Goal: Transaction & Acquisition: Purchase product/service

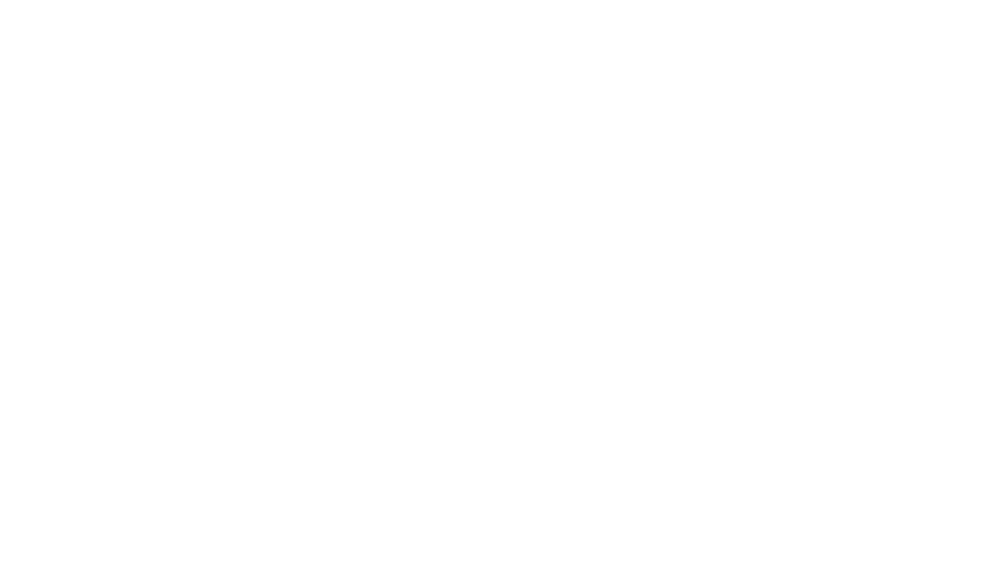
scroll to position [160, 0]
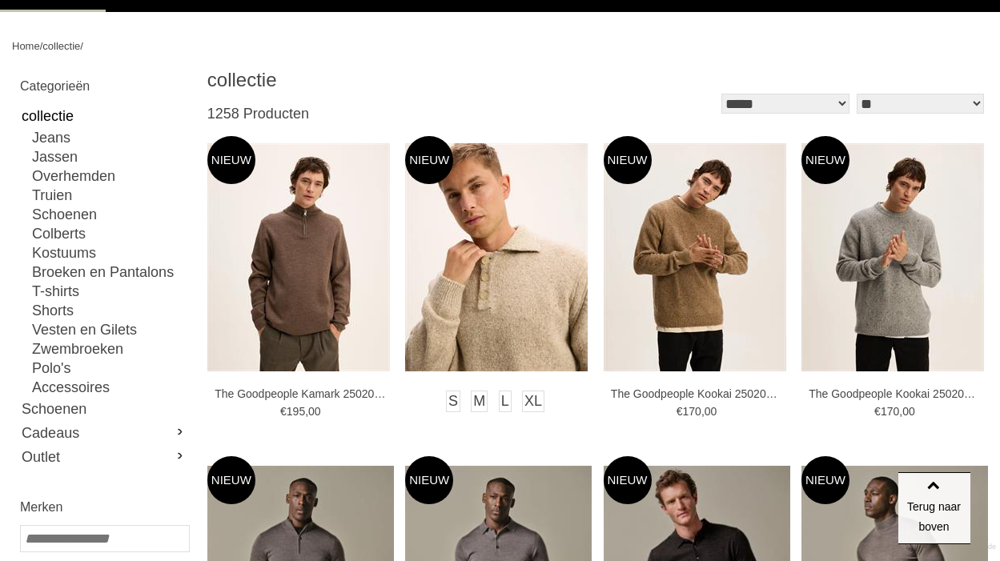
click at [516, 311] on img at bounding box center [496, 257] width 182 height 228
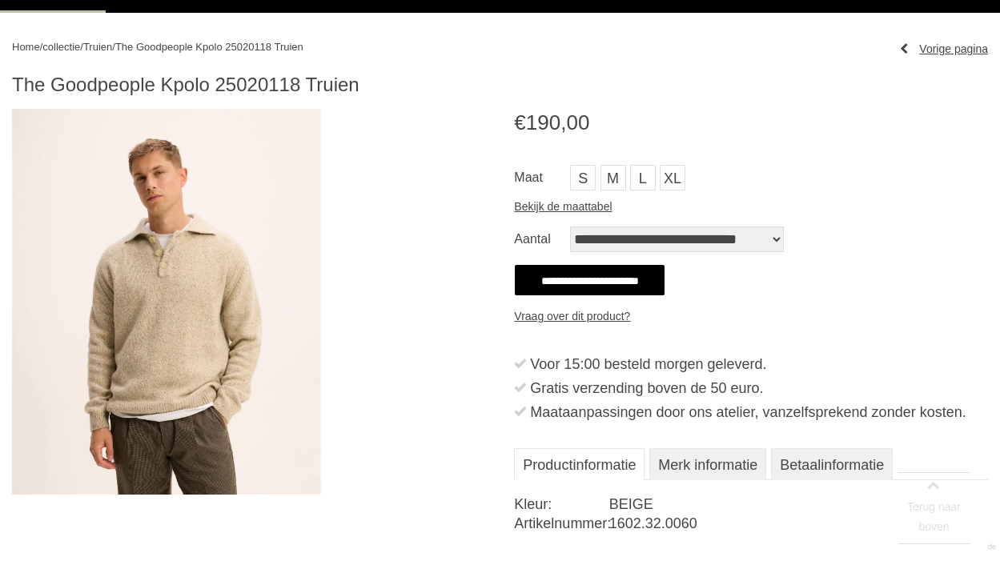
scroll to position [160, 0]
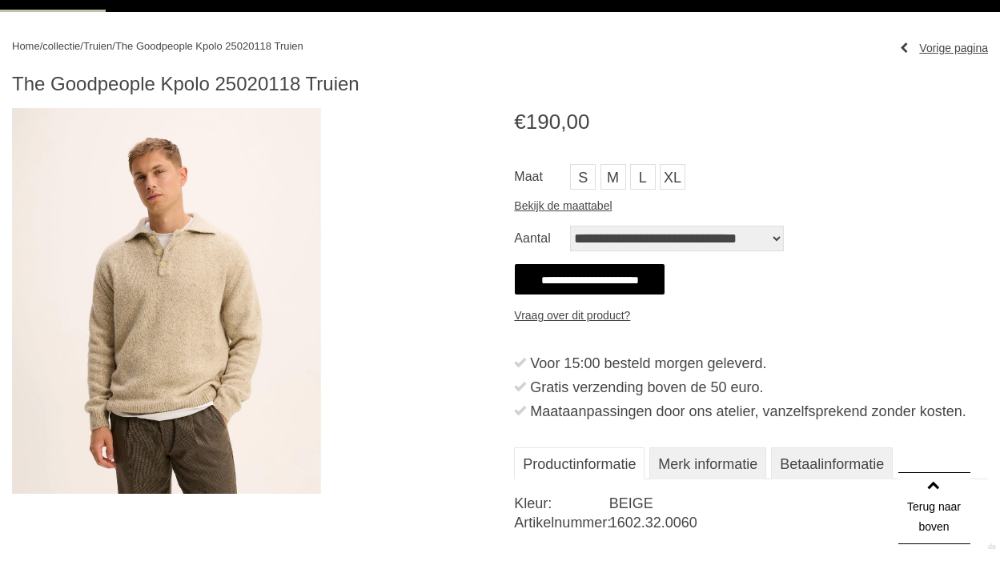
click at [196, 356] on img at bounding box center [166, 301] width 309 height 386
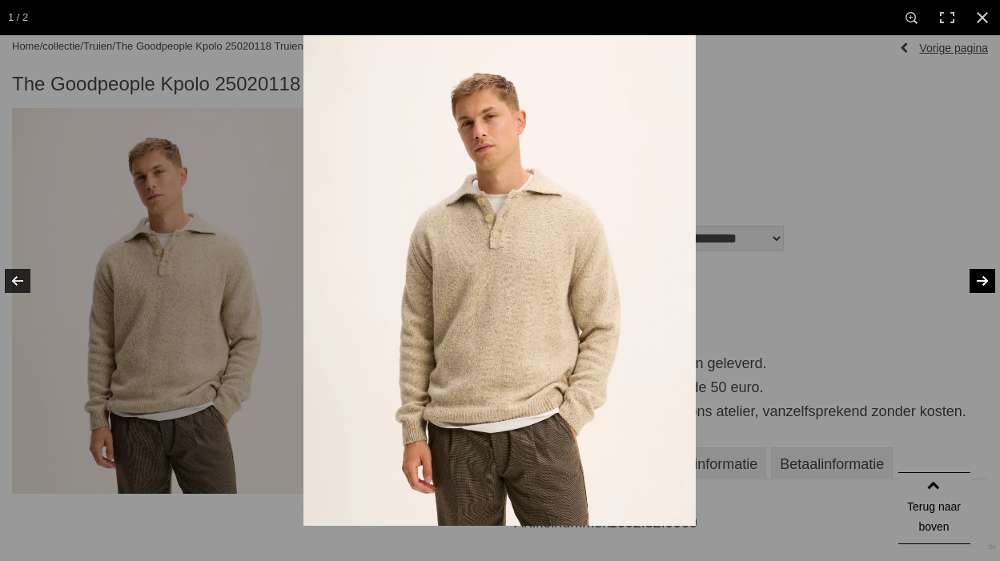
click at [976, 278] on link at bounding box center [972, 281] width 56 height 80
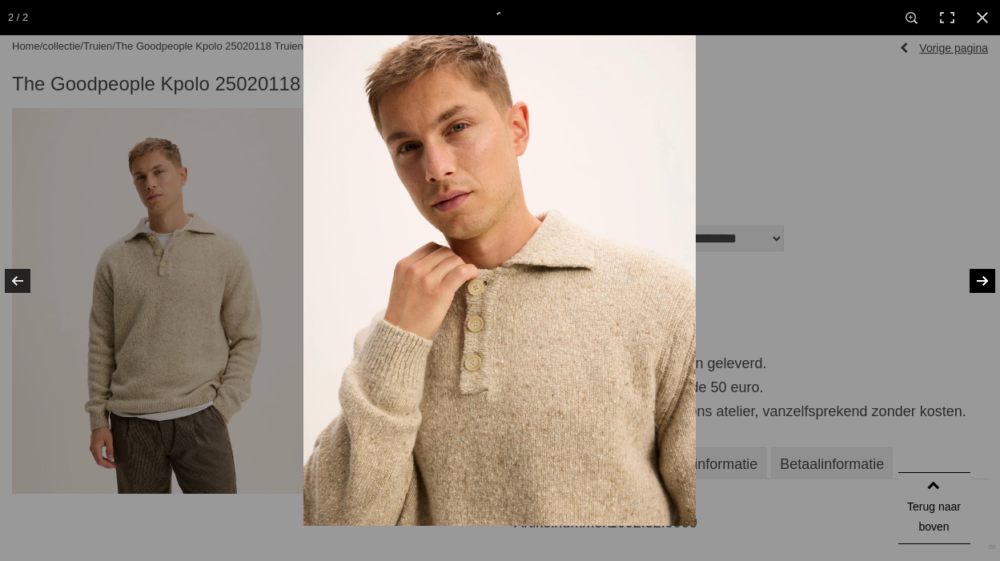
click at [977, 279] on link at bounding box center [972, 281] width 56 height 80
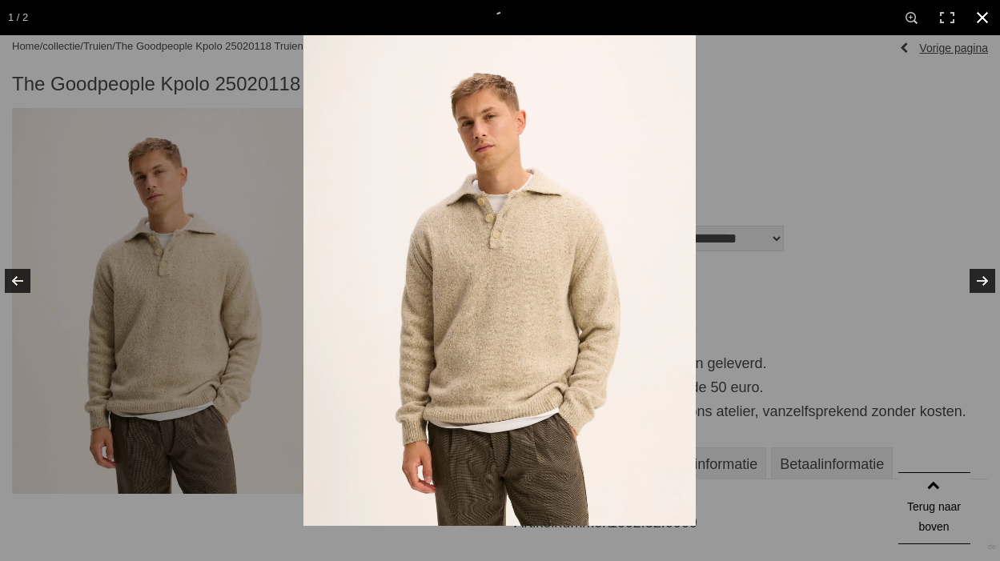
click at [986, 19] on link at bounding box center [981, 17] width 35 height 35
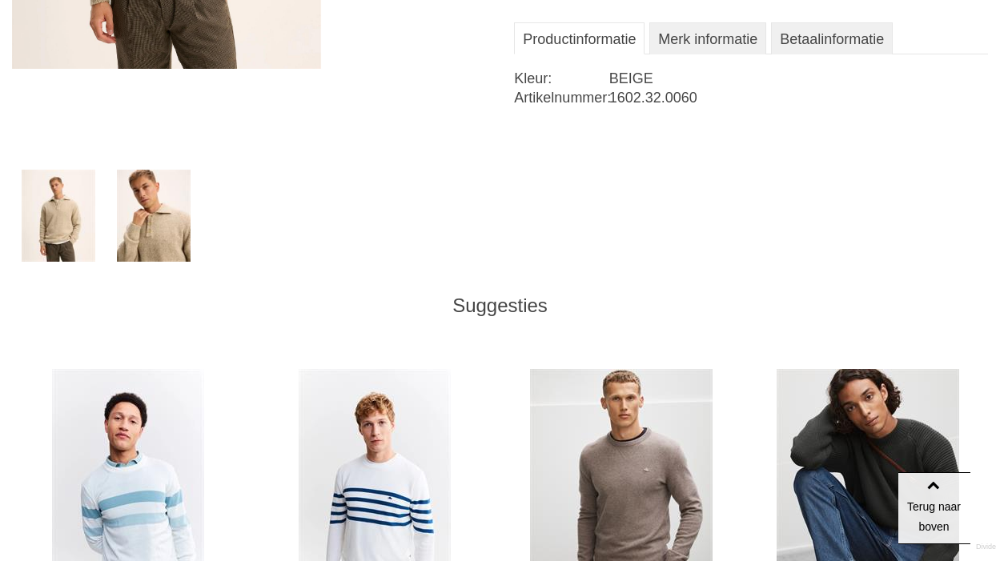
scroll to position [800, 0]
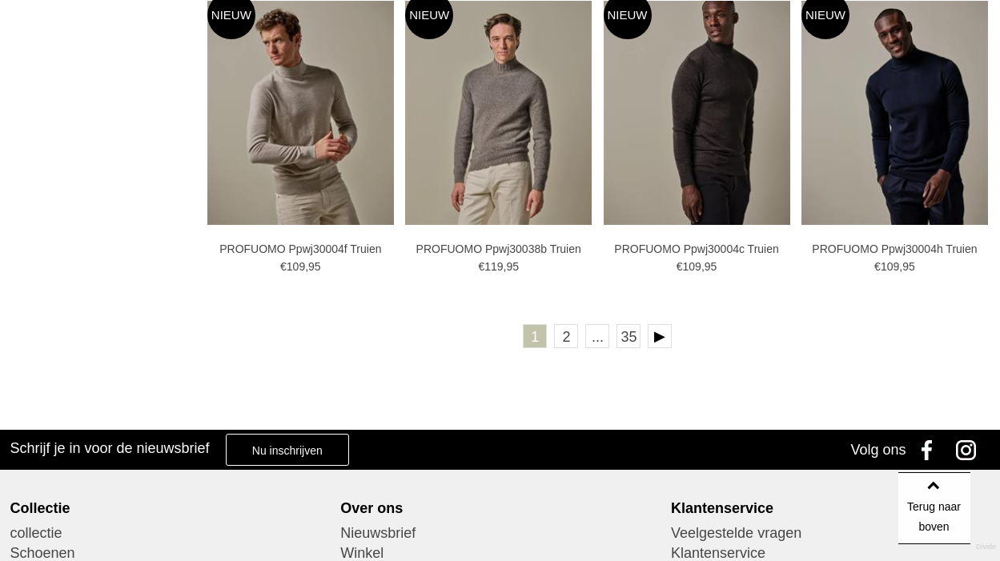
scroll to position [2881, 0]
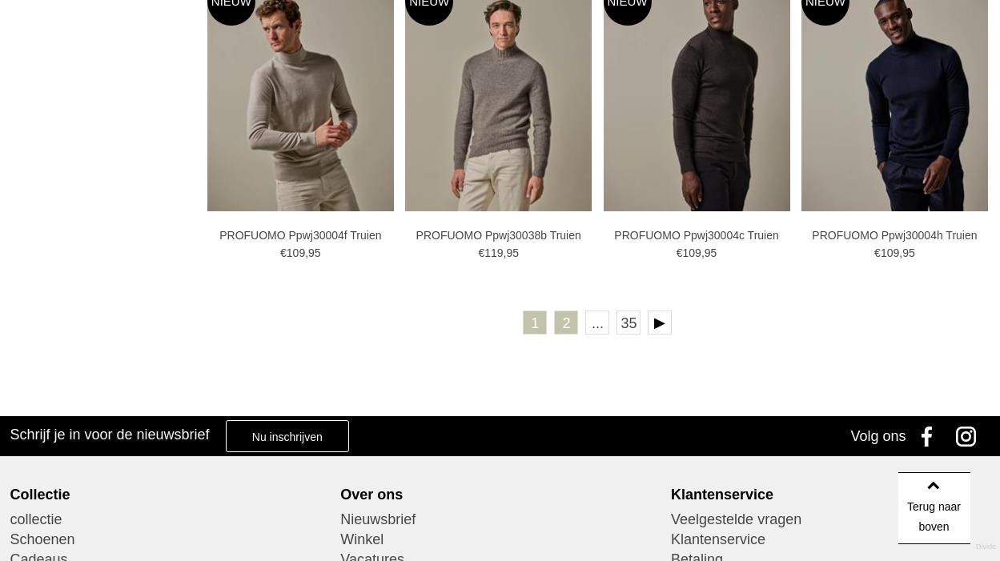
click at [563, 326] on link "2" at bounding box center [566, 323] width 24 height 24
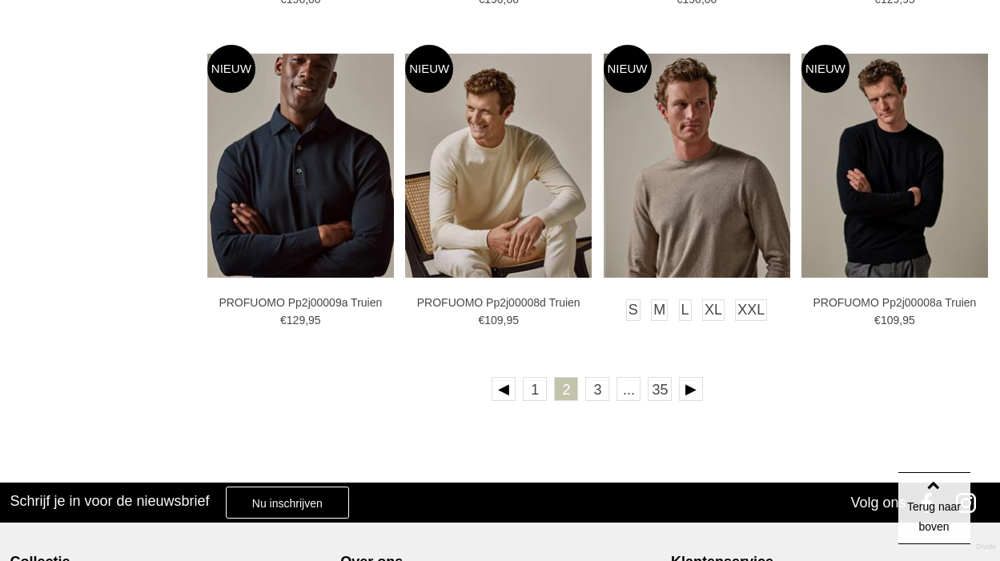
scroll to position [2801, 0]
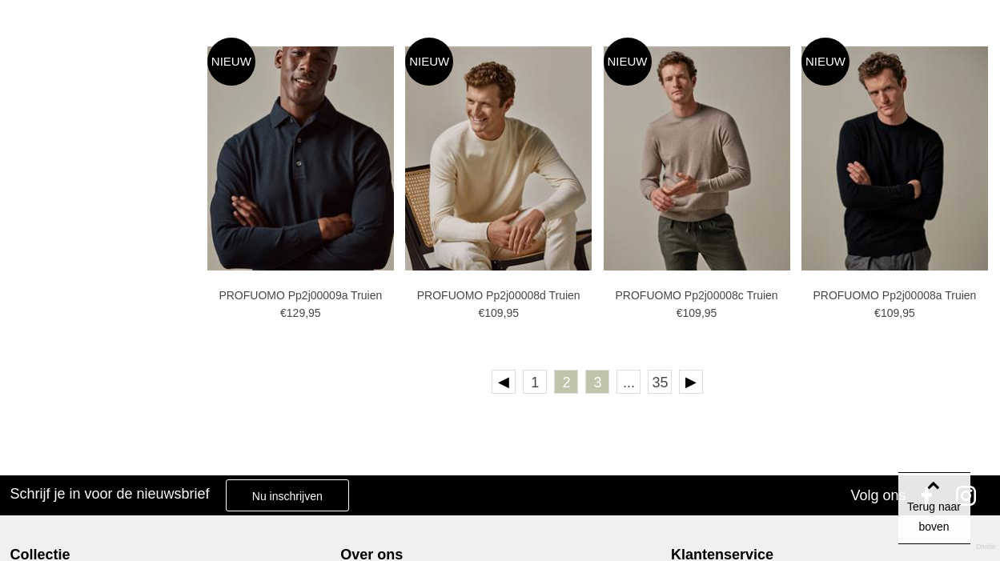
click at [596, 383] on link "3" at bounding box center [597, 382] width 24 height 24
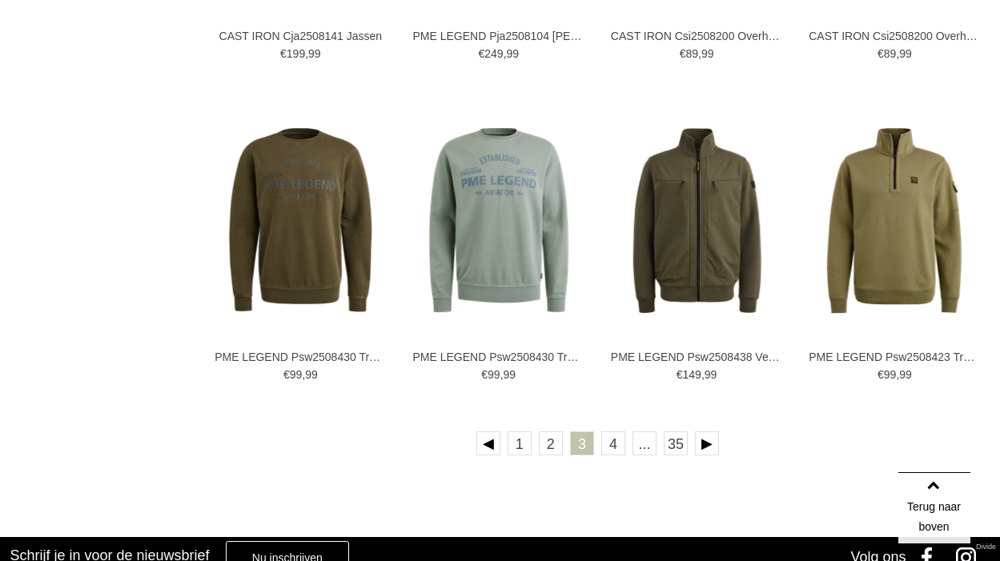
scroll to position [2881, 0]
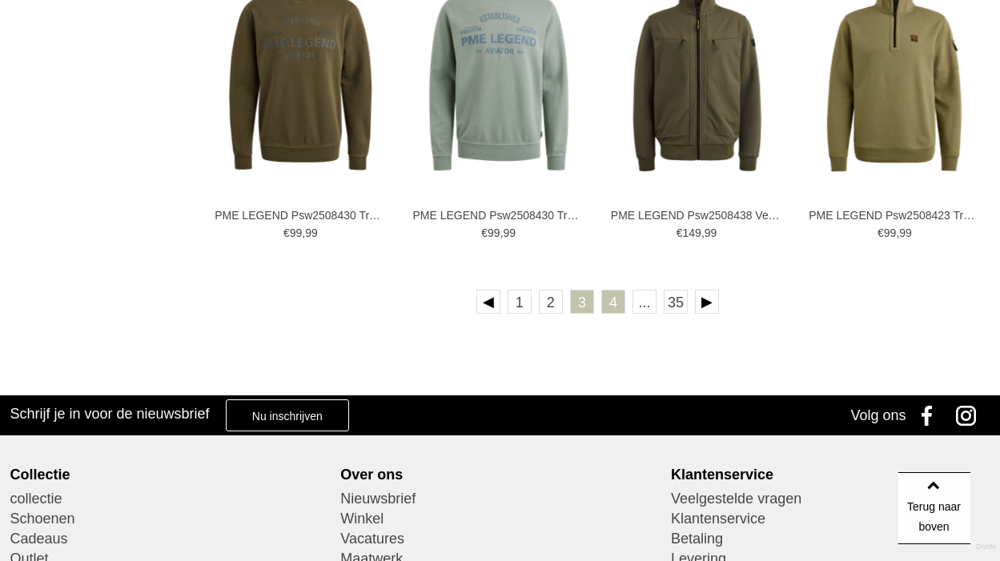
click at [615, 297] on link "4" at bounding box center [613, 302] width 24 height 24
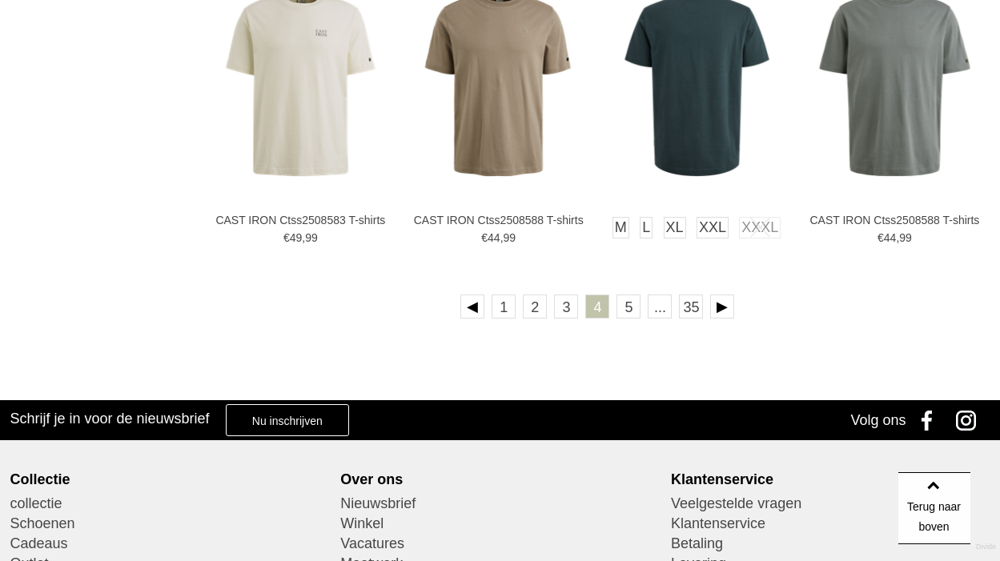
scroll to position [2881, 0]
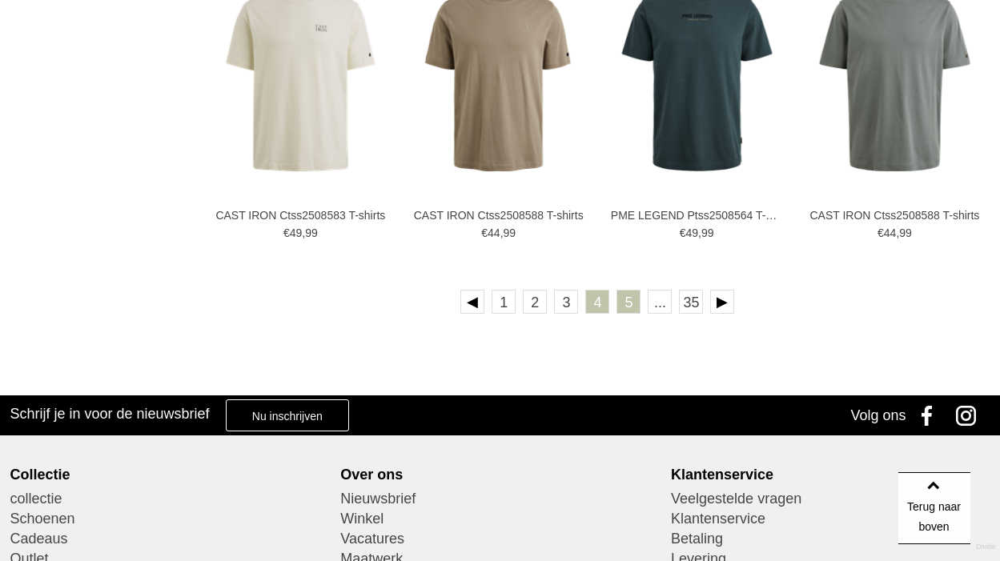
click at [636, 307] on link "5" at bounding box center [628, 302] width 24 height 24
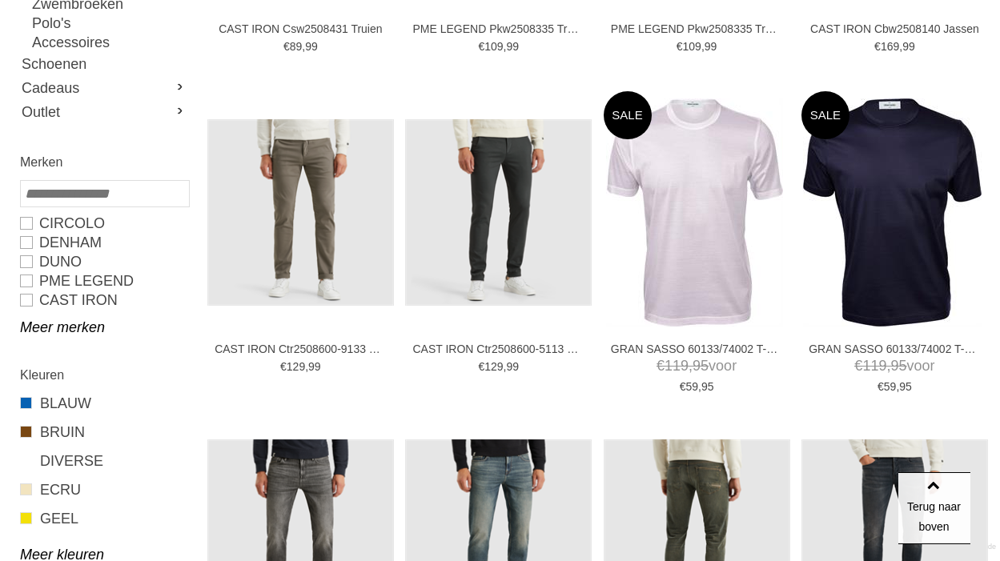
scroll to position [480, 0]
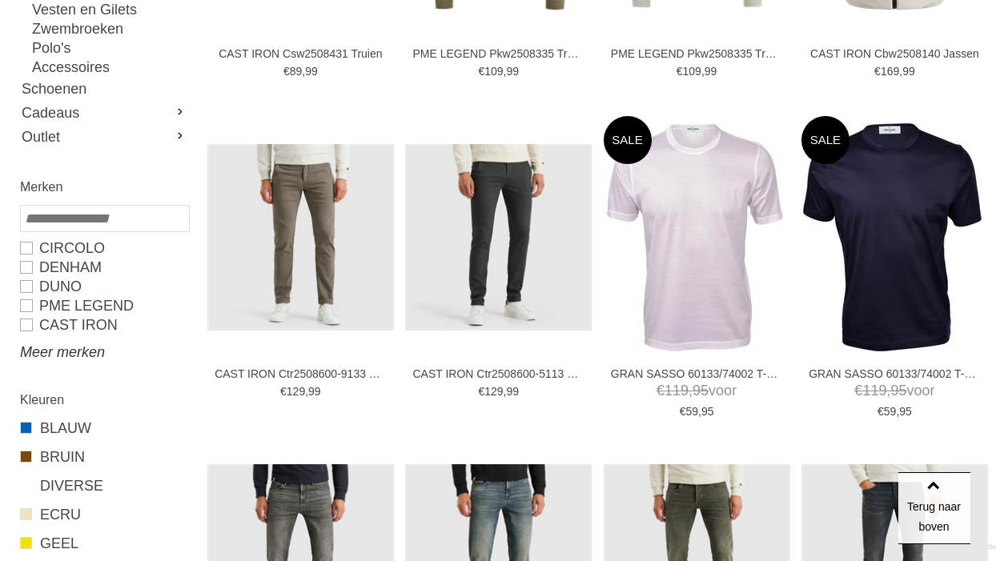
click at [66, 353] on link "Meer merken" at bounding box center [104, 352] width 168 height 19
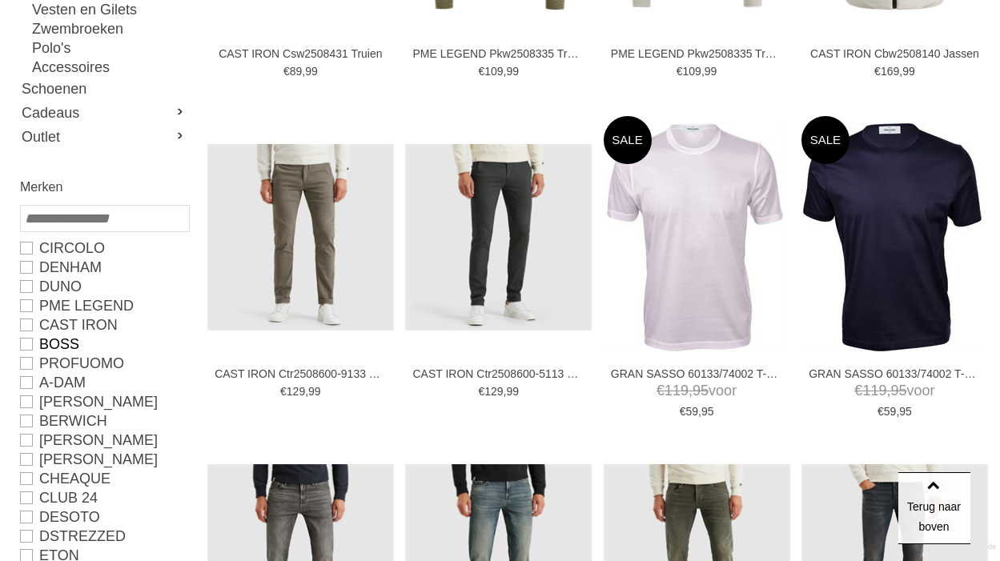
click at [68, 343] on link "BOSS" at bounding box center [104, 344] width 168 height 19
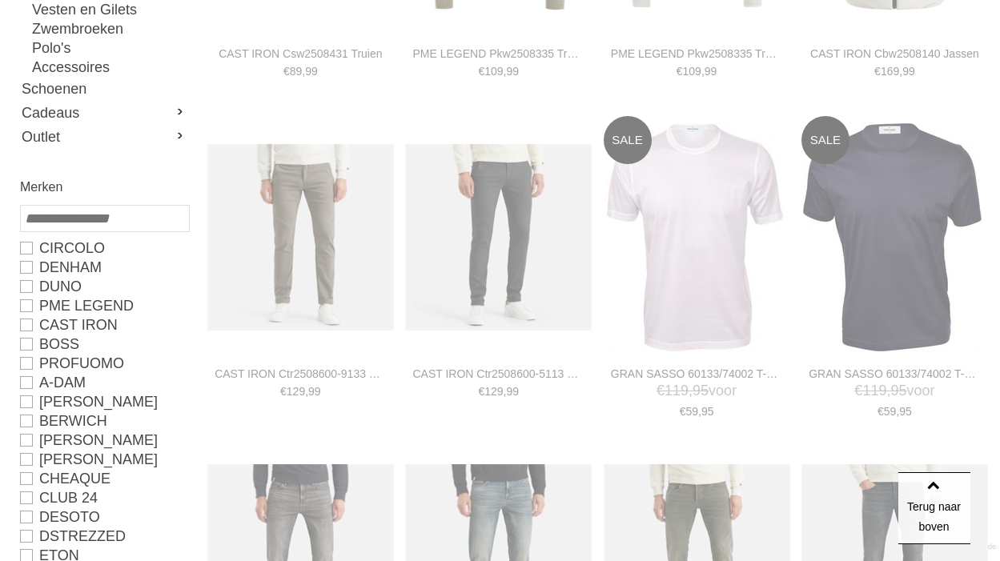
type input "**"
type input "***"
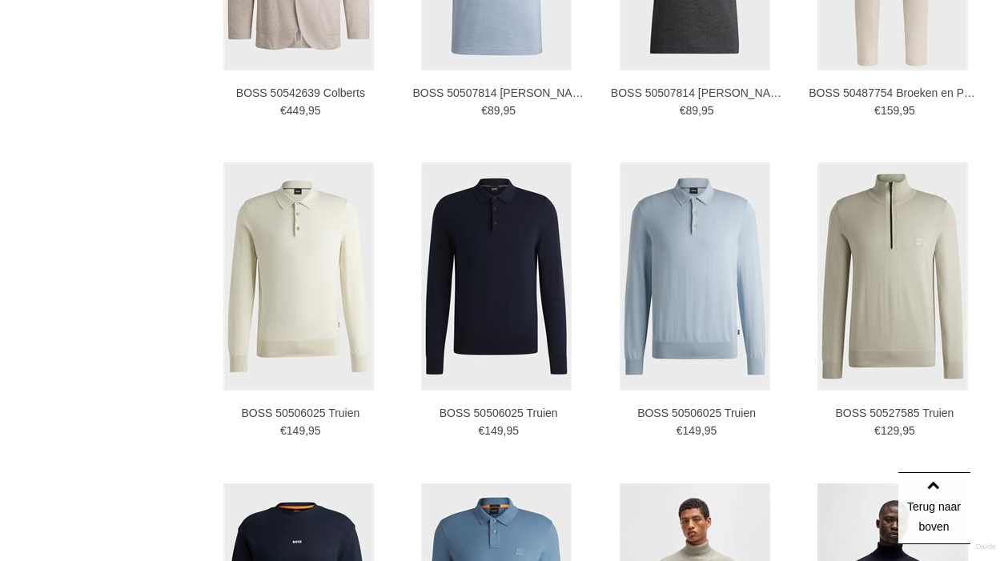
scroll to position [1841, 0]
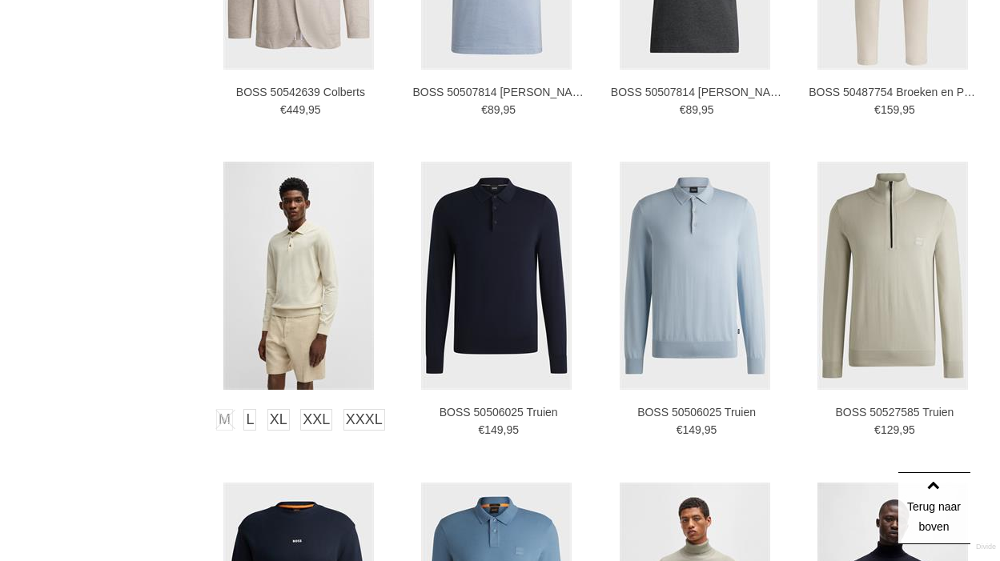
click at [293, 300] on img at bounding box center [298, 276] width 150 height 228
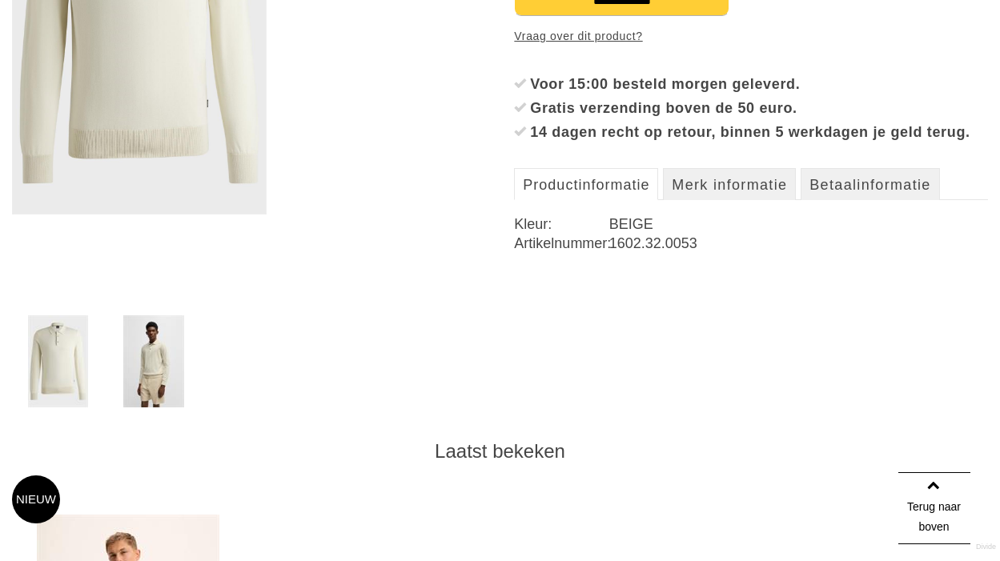
scroll to position [480, 0]
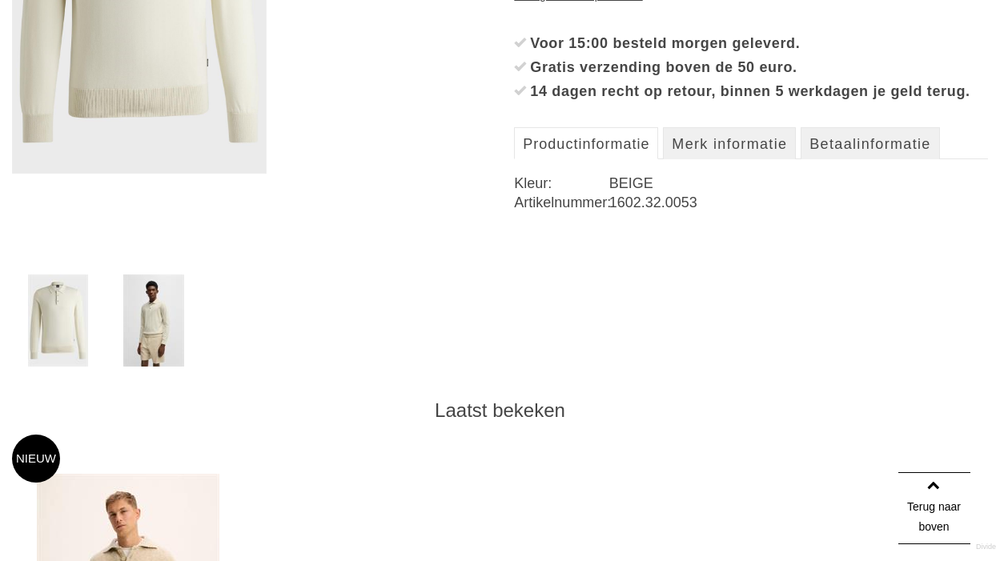
click at [153, 339] on img at bounding box center [153, 320] width 61 height 92
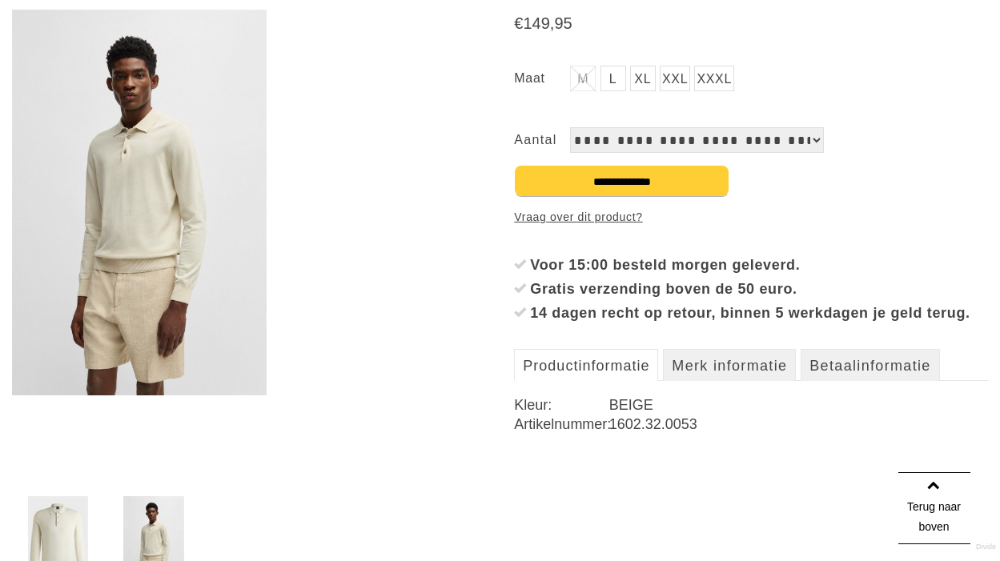
scroll to position [240, 0]
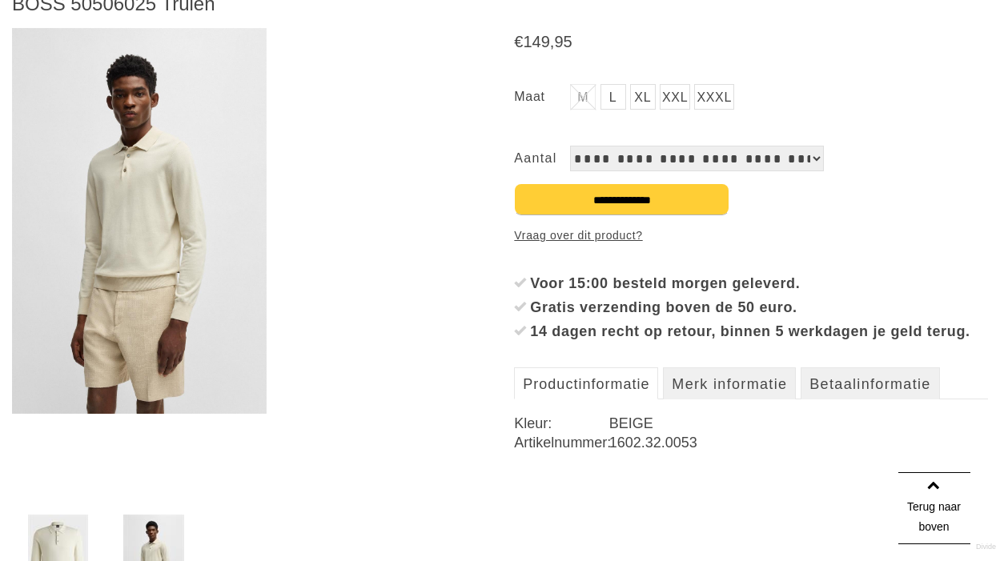
click at [154, 274] on img at bounding box center [139, 221] width 254 height 386
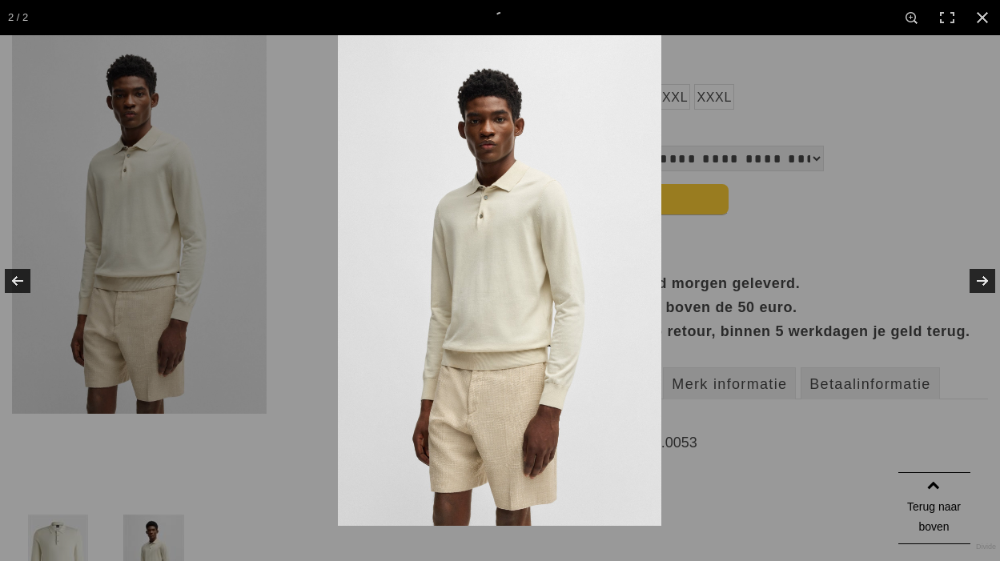
click at [560, 242] on img at bounding box center [499, 280] width 323 height 491
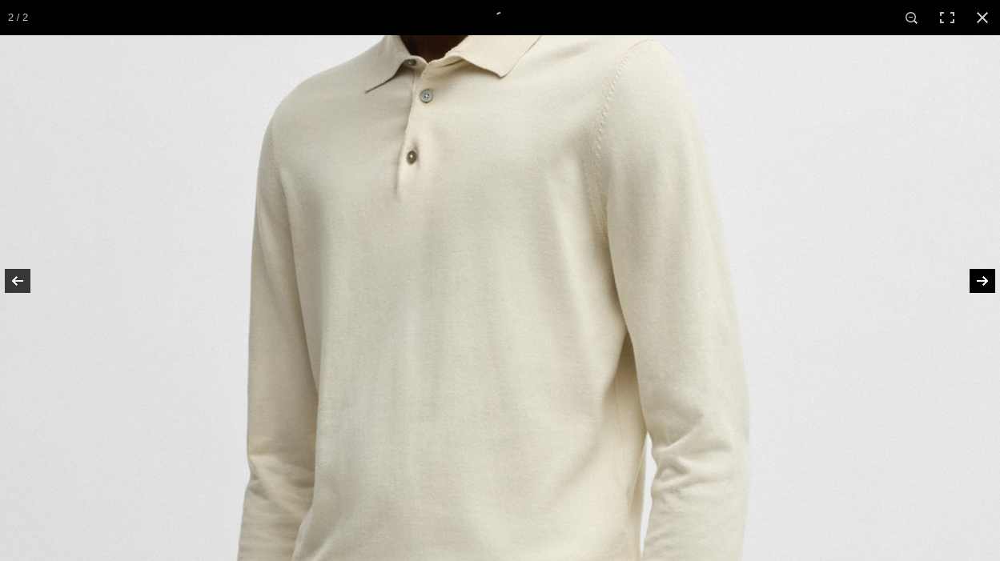
click at [975, 274] on link at bounding box center [972, 281] width 56 height 80
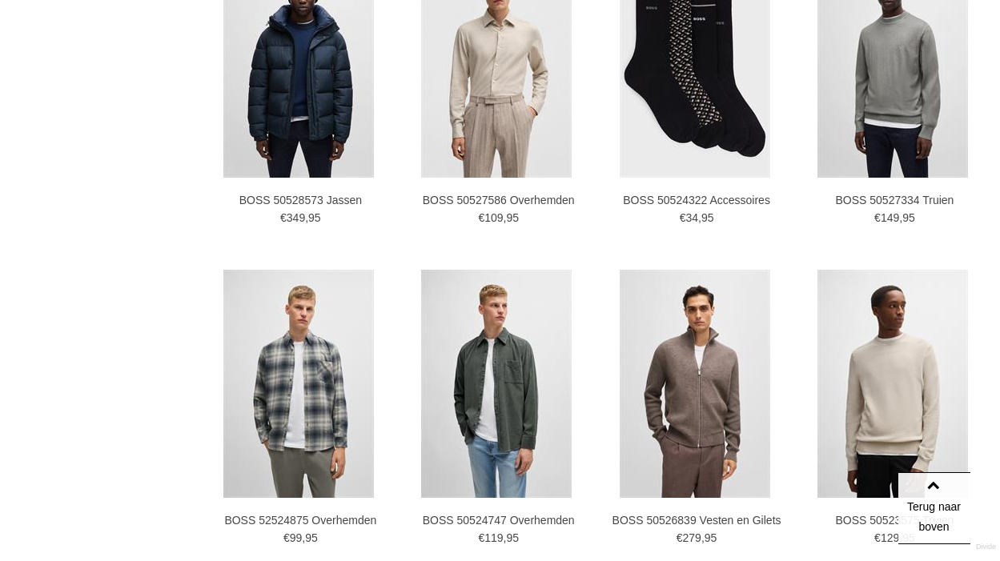
scroll to position [2851, 0]
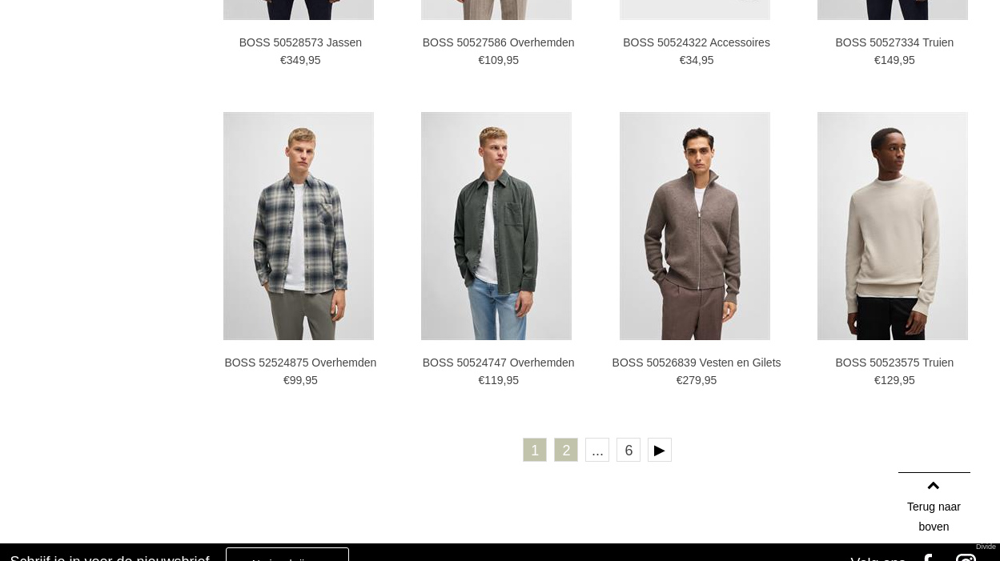
click at [563, 450] on link "2" at bounding box center [566, 450] width 24 height 24
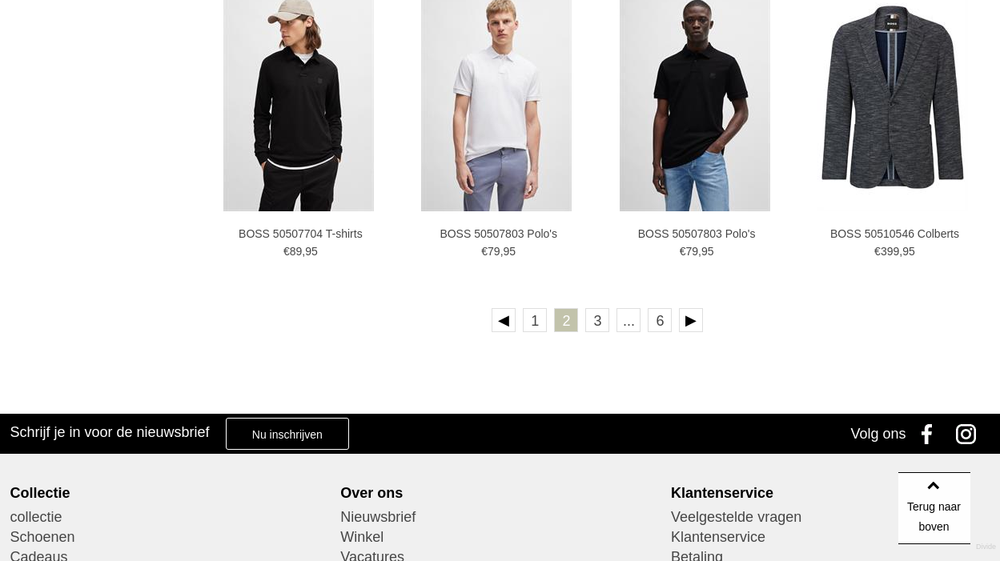
scroll to position [2961, 0]
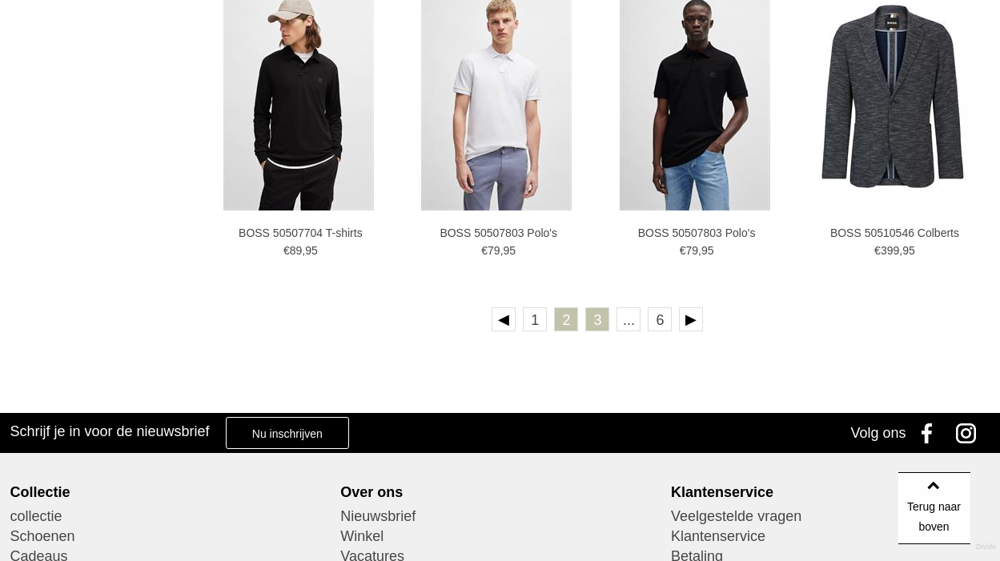
click at [595, 329] on link "3" at bounding box center [597, 319] width 24 height 24
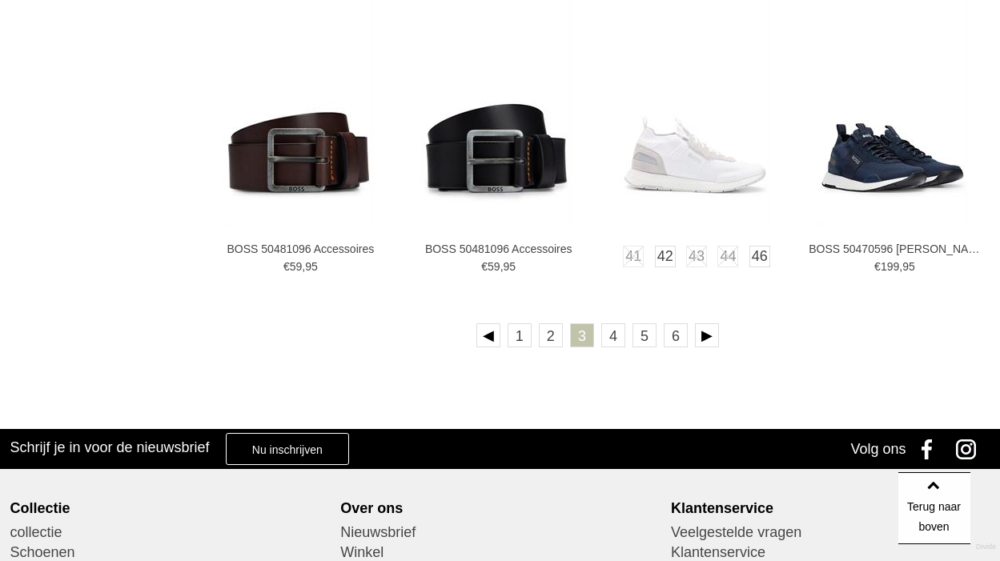
scroll to position [2961, 0]
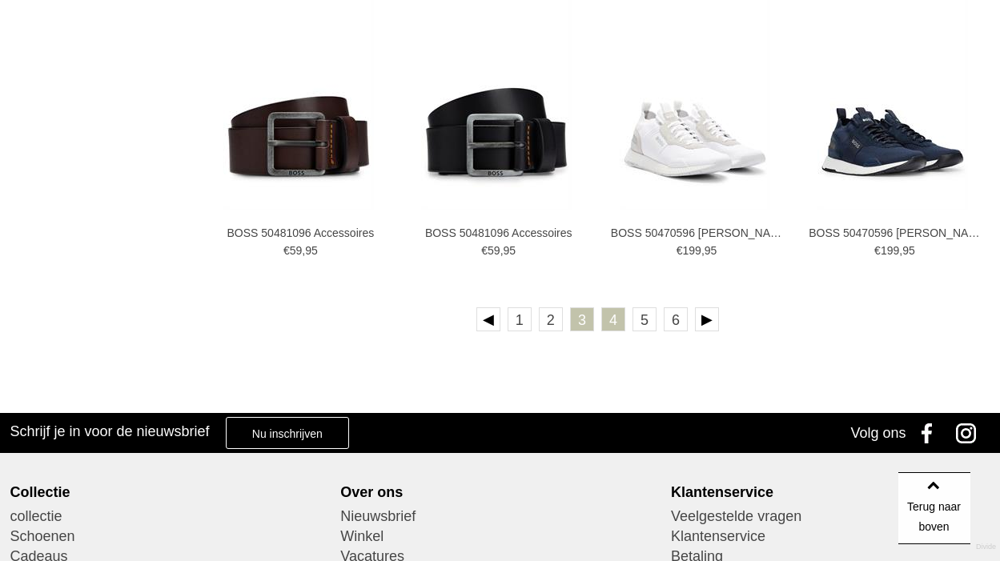
click at [608, 315] on link "4" at bounding box center [613, 319] width 24 height 24
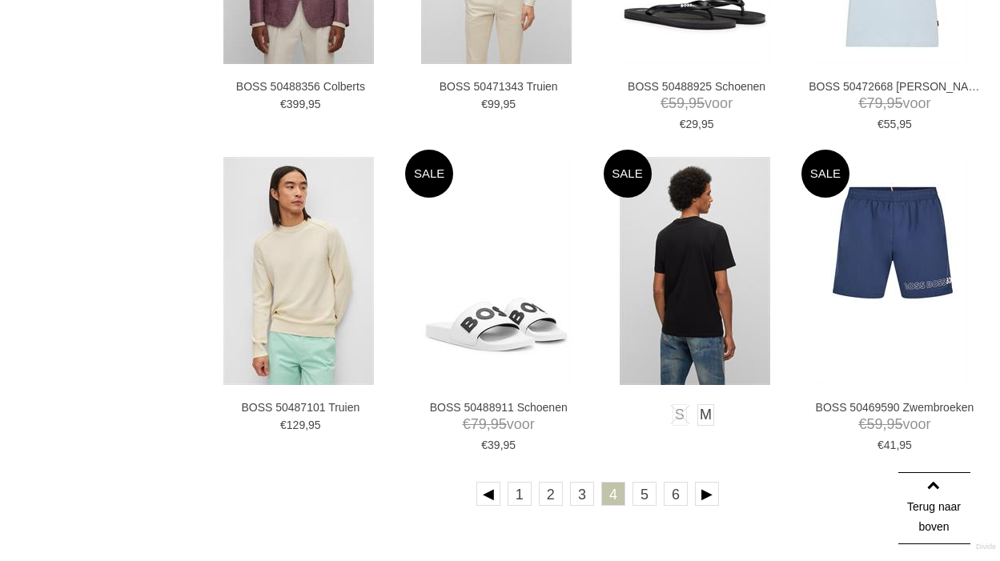
scroll to position [3041, 0]
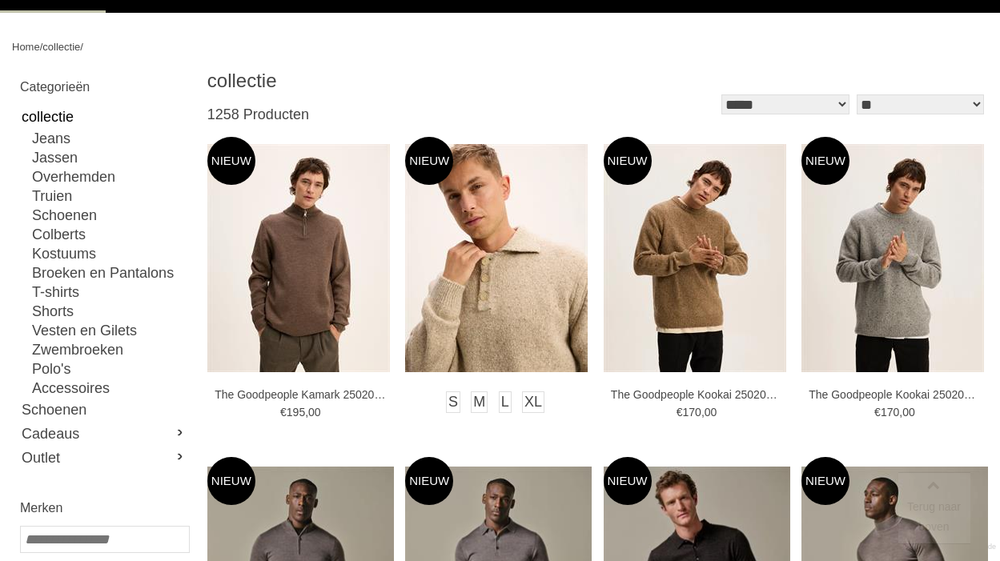
scroll to position [160, 0]
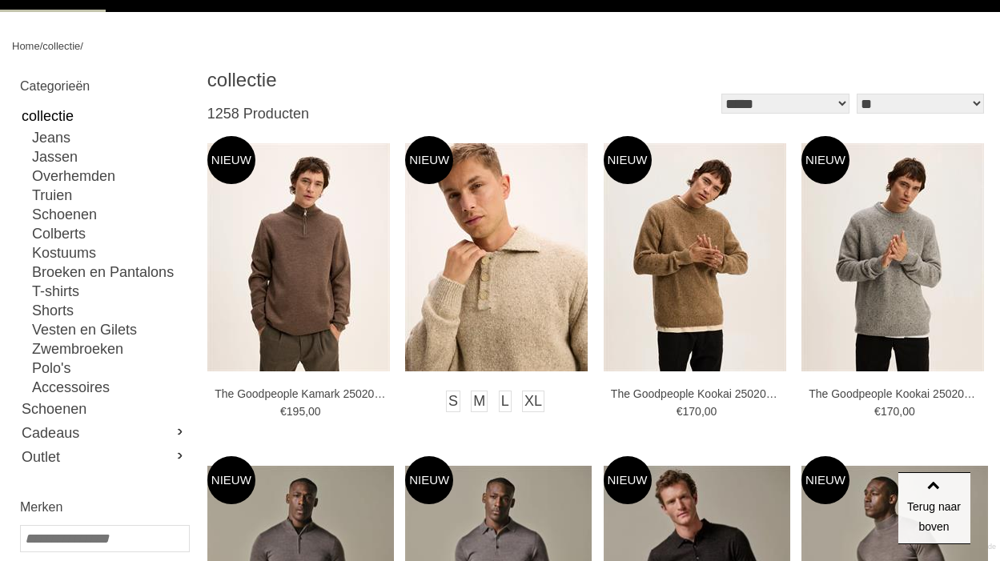
click at [504, 323] on img at bounding box center [496, 257] width 182 height 228
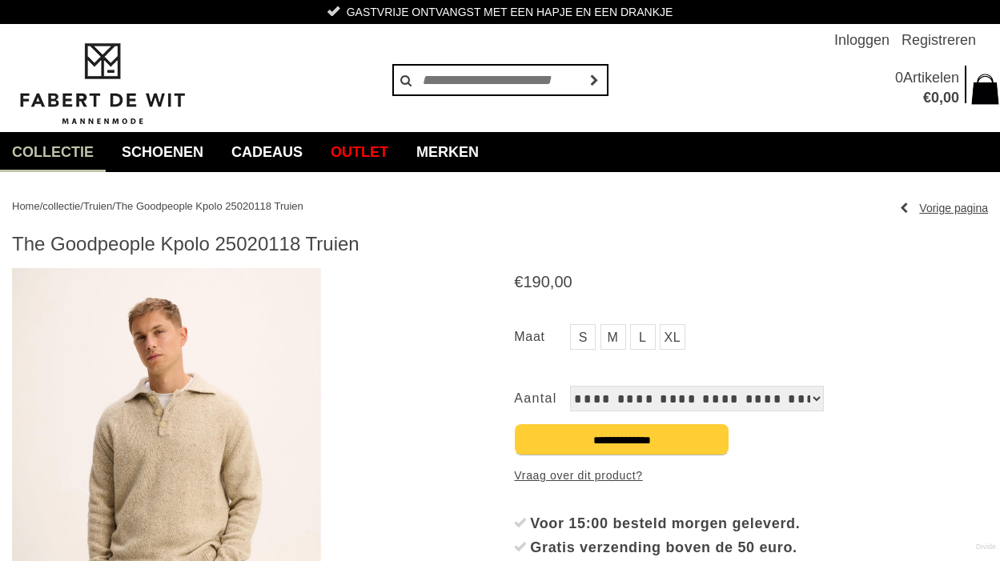
scroll to position [80, 0]
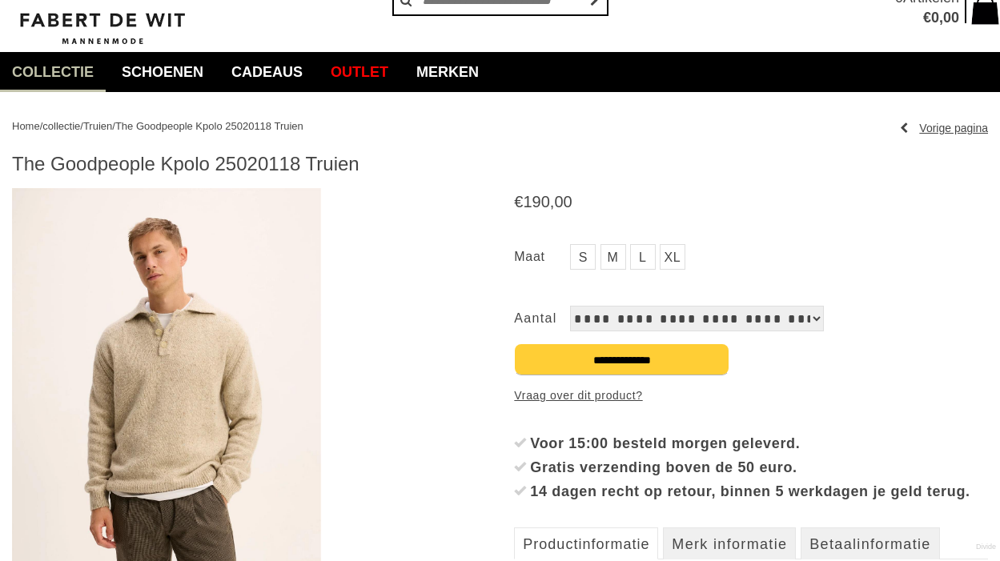
drag, startPoint x: 11, startPoint y: 158, endPoint x: 299, endPoint y: 170, distance: 287.6
copy h1 "The Goodpeople Kpolo 25020118"
click at [237, 383] on img at bounding box center [166, 381] width 309 height 386
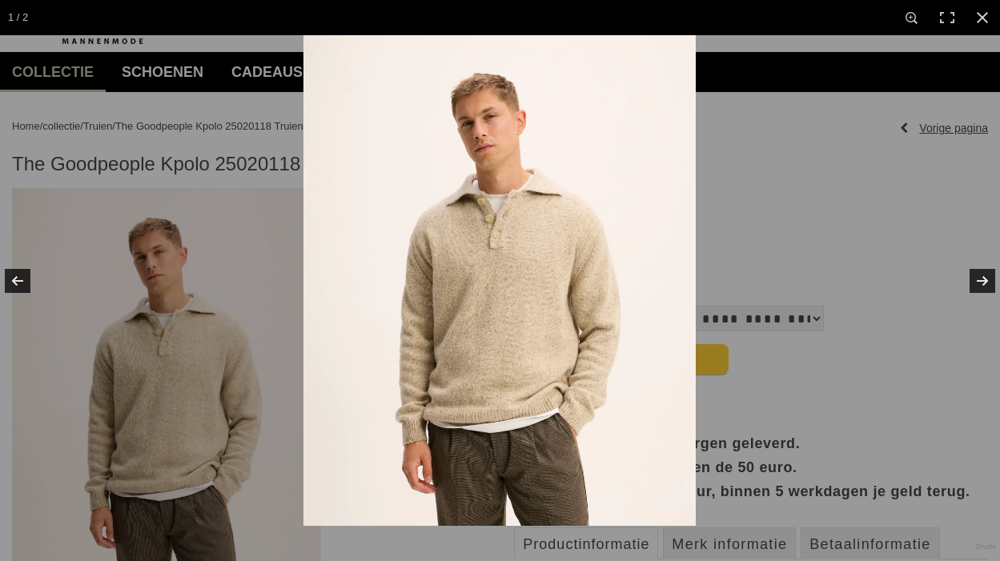
click at [467, 266] on img at bounding box center [499, 280] width 392 height 491
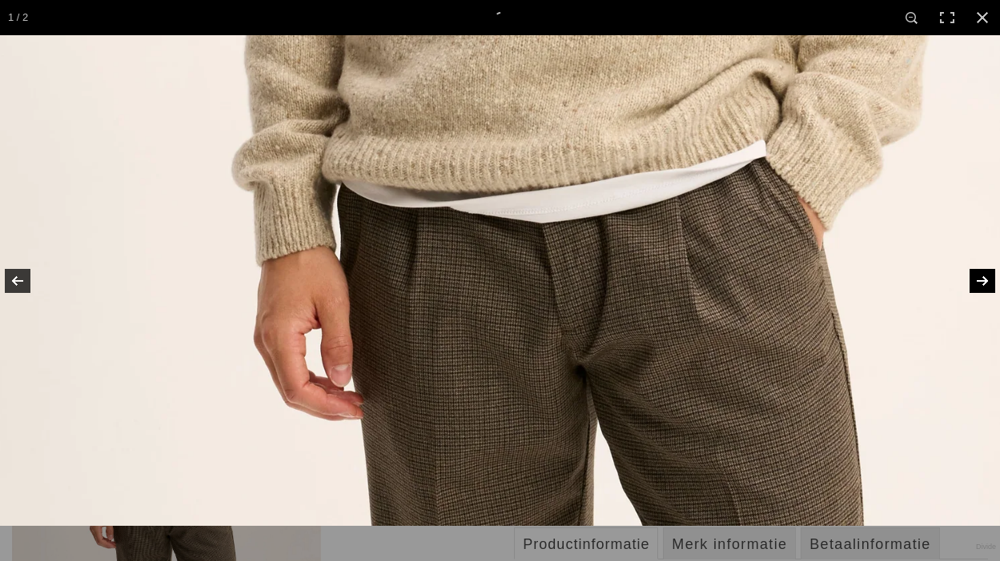
click at [974, 280] on link at bounding box center [972, 281] width 56 height 80
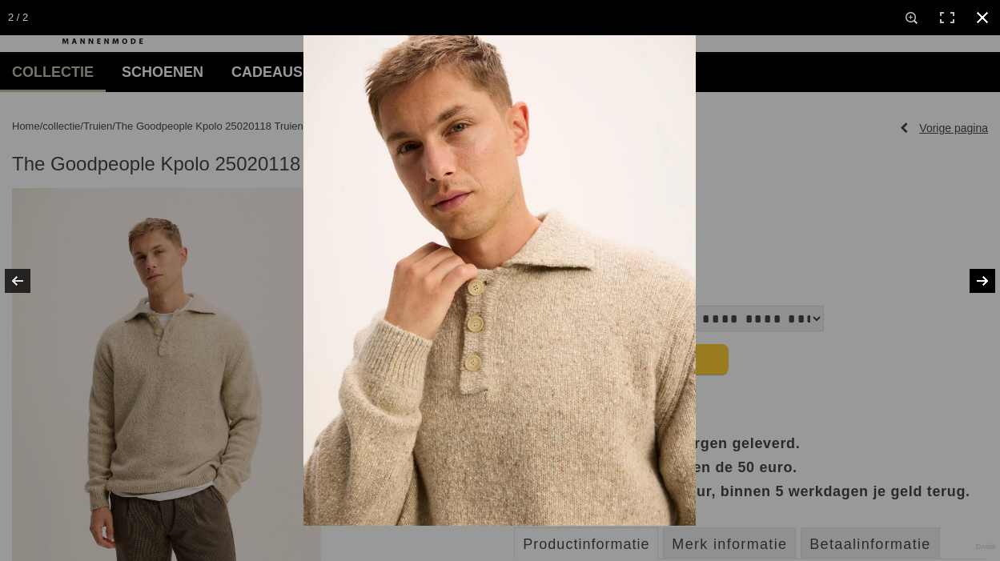
click at [914, 265] on div at bounding box center [803, 315] width 1000 height 561
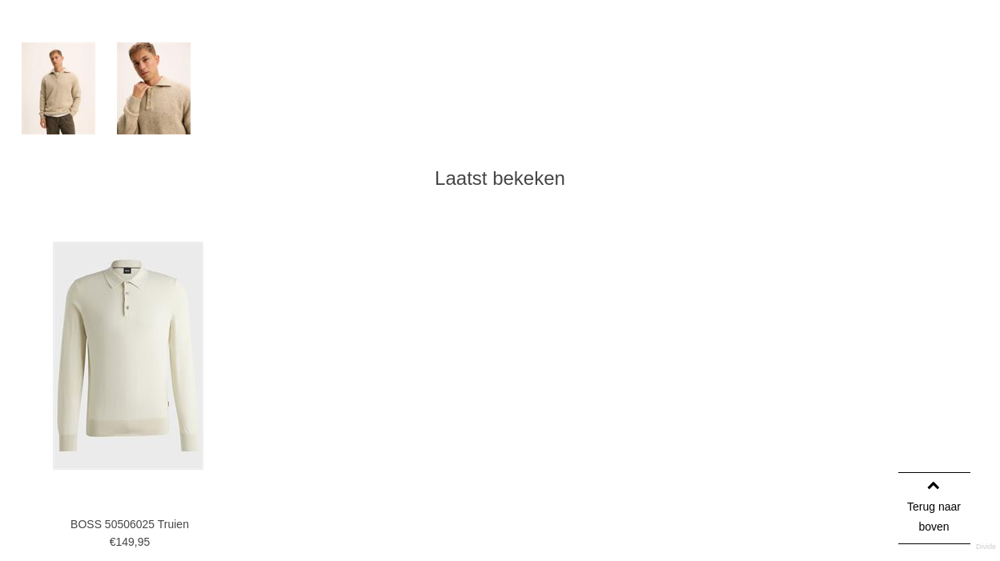
scroll to position [720, 0]
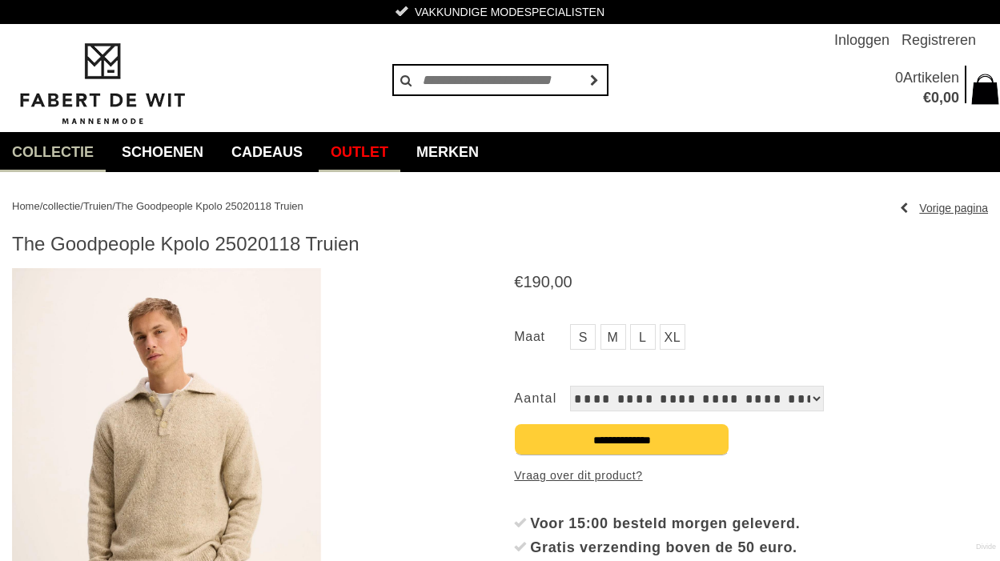
click at [368, 146] on link "Outlet" at bounding box center [360, 152] width 82 height 40
click at [374, 150] on link "Outlet" at bounding box center [360, 152] width 82 height 40
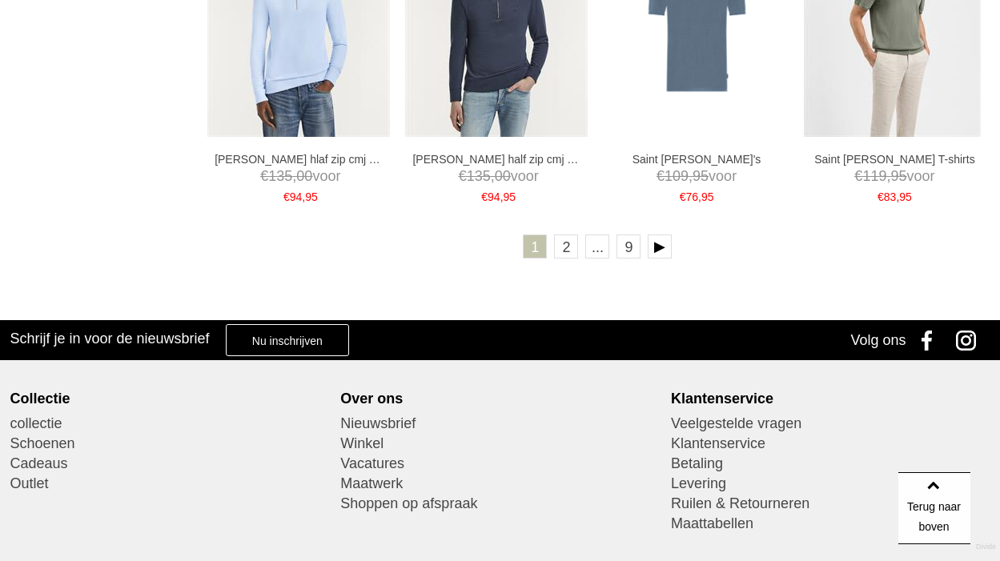
scroll to position [3116, 0]
